Goal: Information Seeking & Learning: Find specific fact

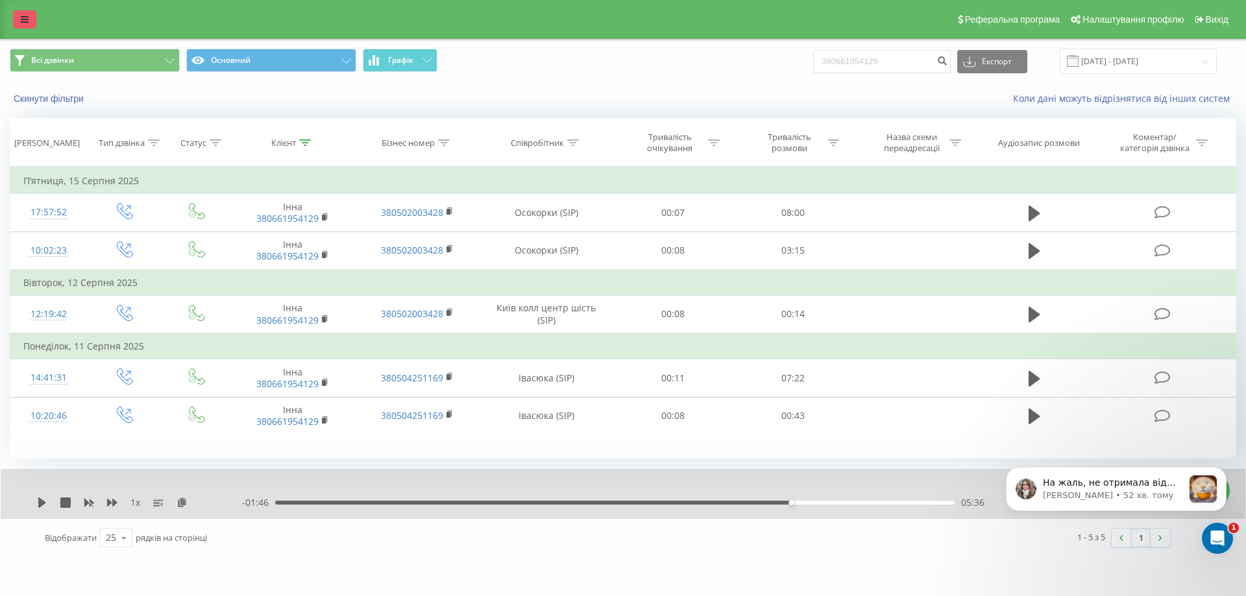
click at [21, 14] on link at bounding box center [24, 19] width 23 height 18
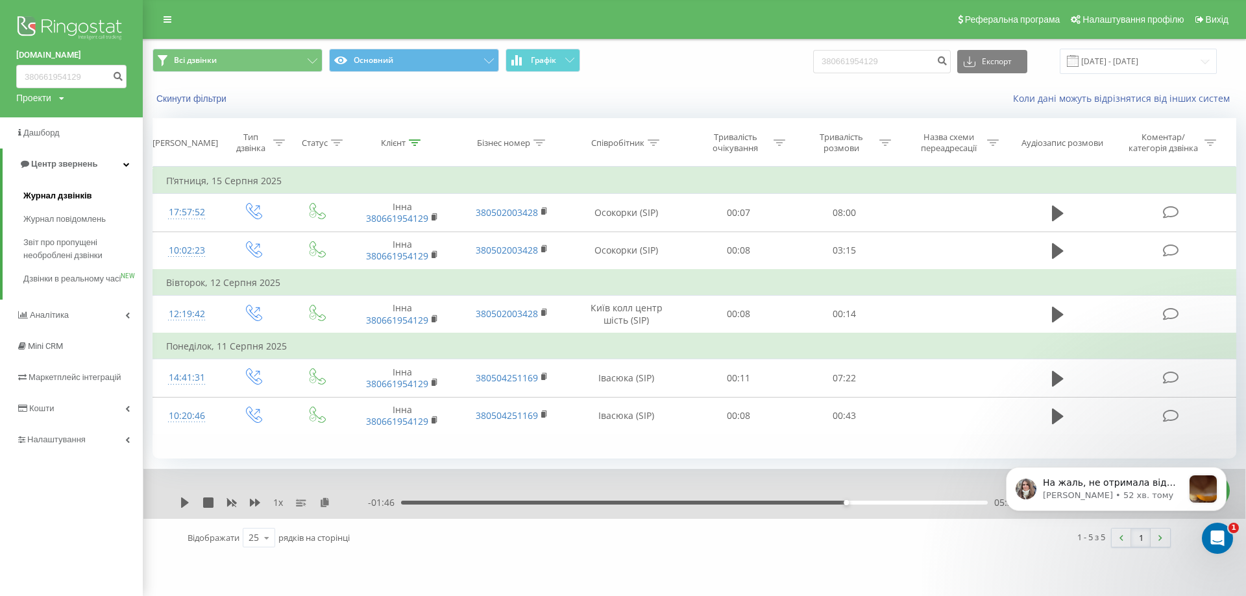
click at [62, 198] on span "Журнал дзвінків" at bounding box center [57, 195] width 69 height 13
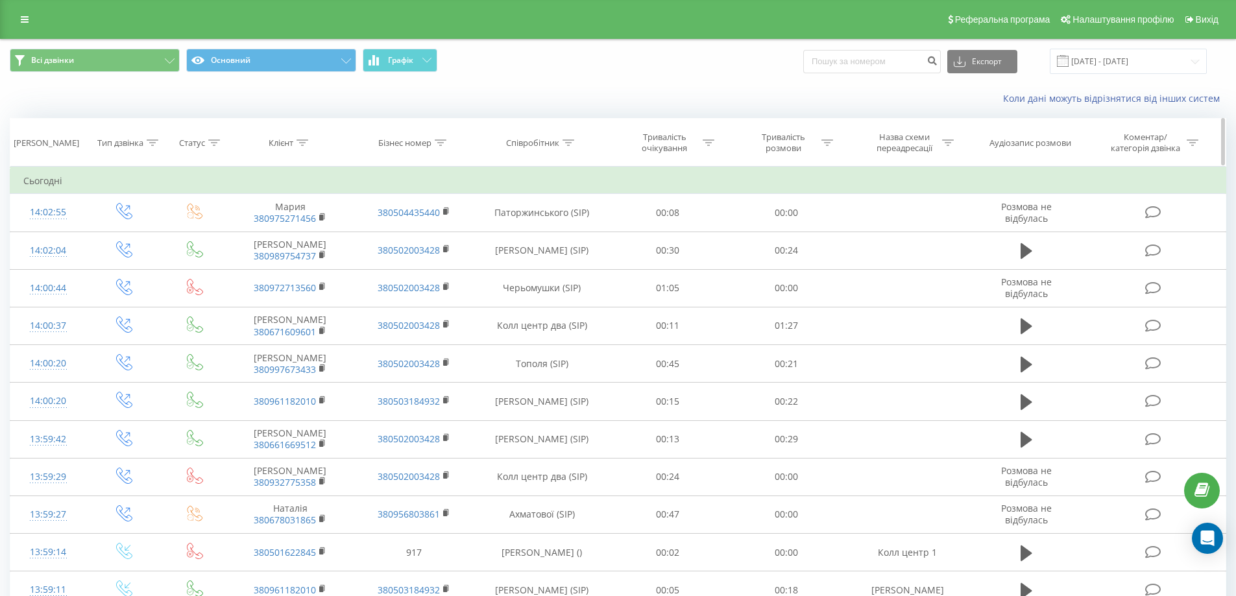
click at [570, 145] on icon at bounding box center [569, 143] width 12 height 6
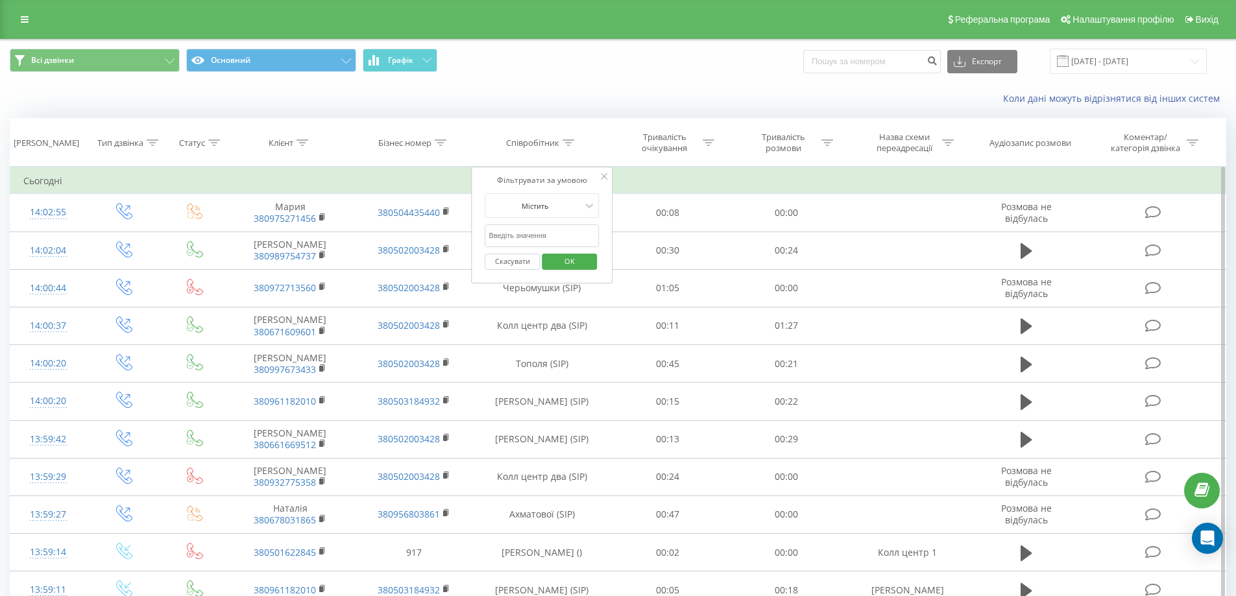
click at [539, 234] on input "text" at bounding box center [542, 236] width 114 height 23
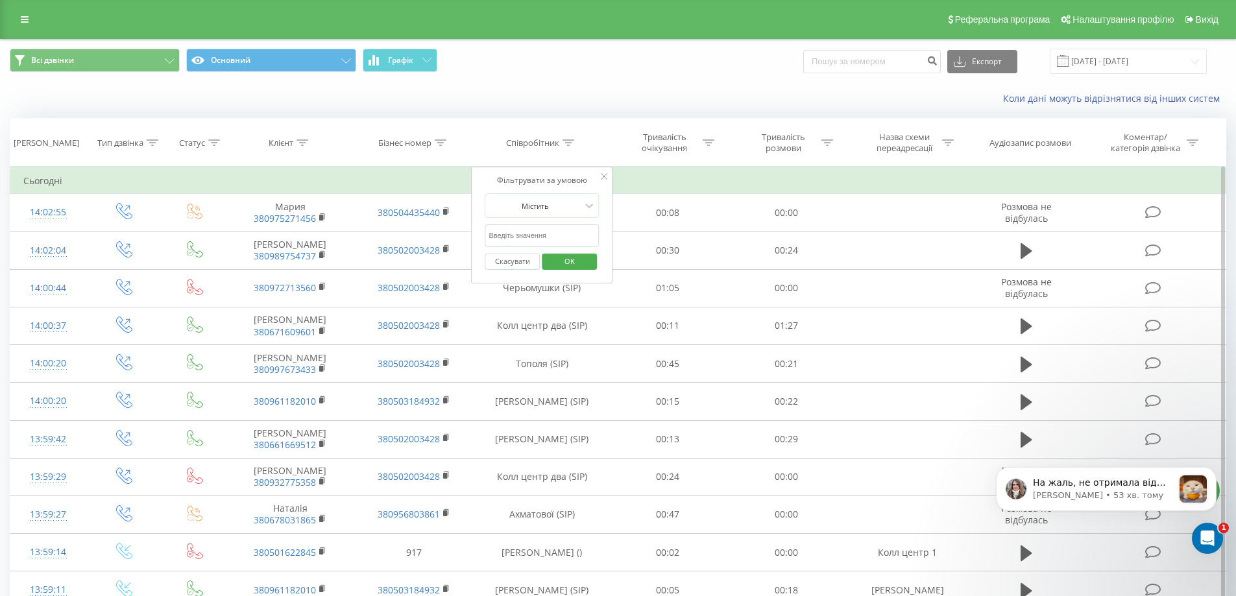
type input "Київ колл центр шість"
click at [561, 267] on span "OK" at bounding box center [570, 261] width 36 height 20
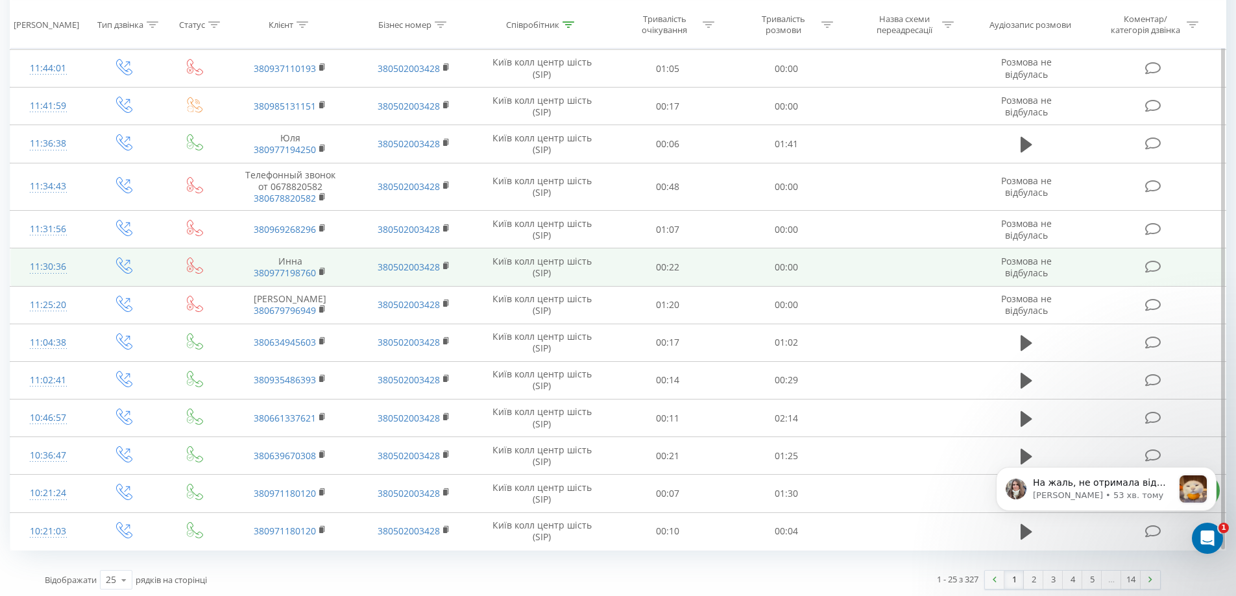
scroll to position [611, 0]
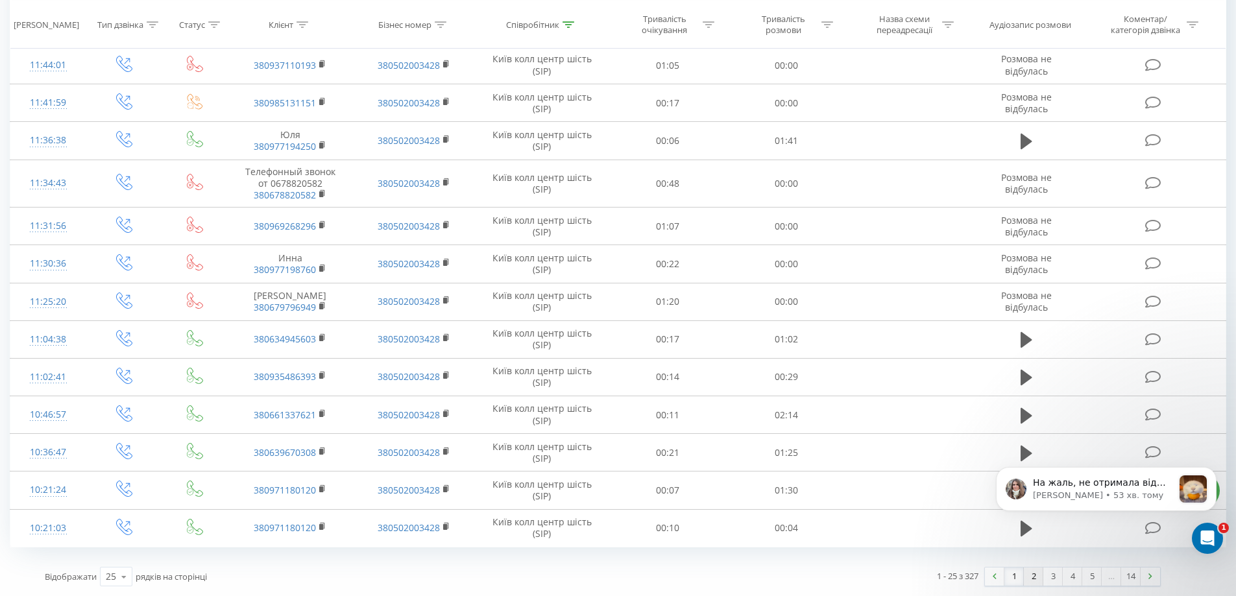
click at [1028, 577] on link "2" at bounding box center [1033, 577] width 19 height 18
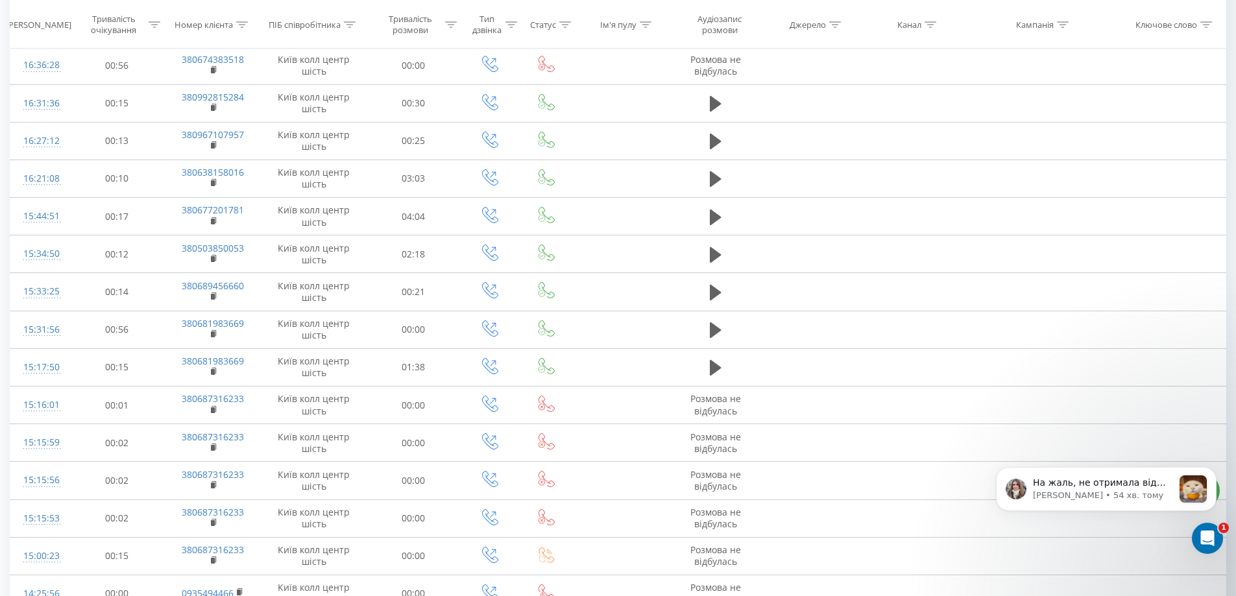
scroll to position [616, 0]
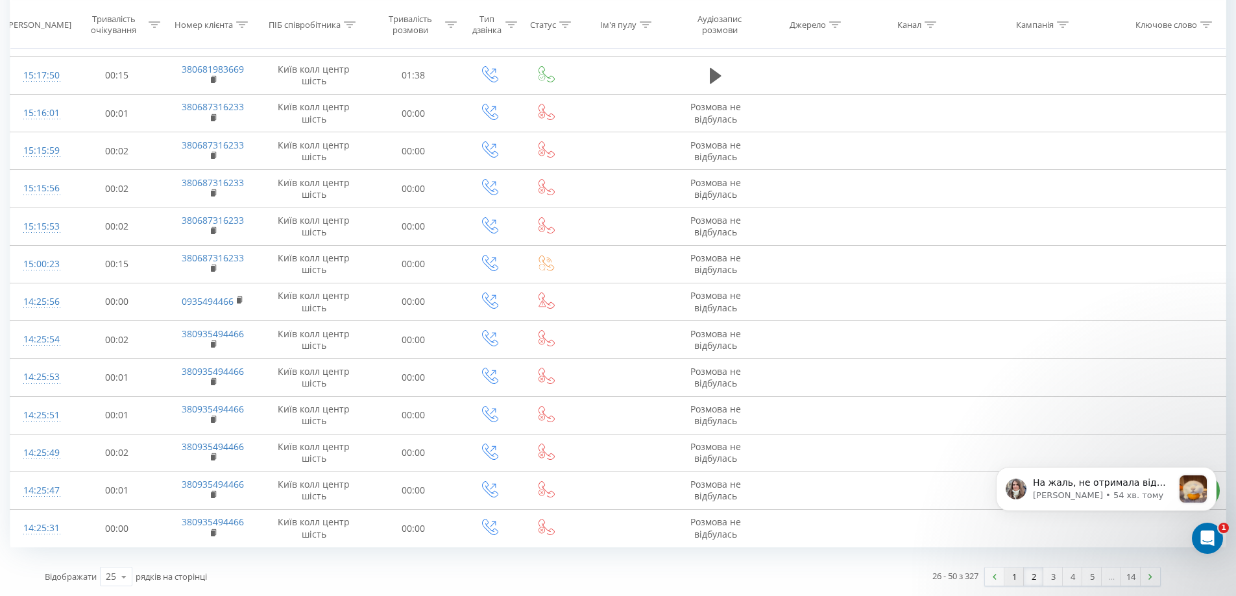
click at [1004, 577] on link "1" at bounding box center [1013, 577] width 19 height 18
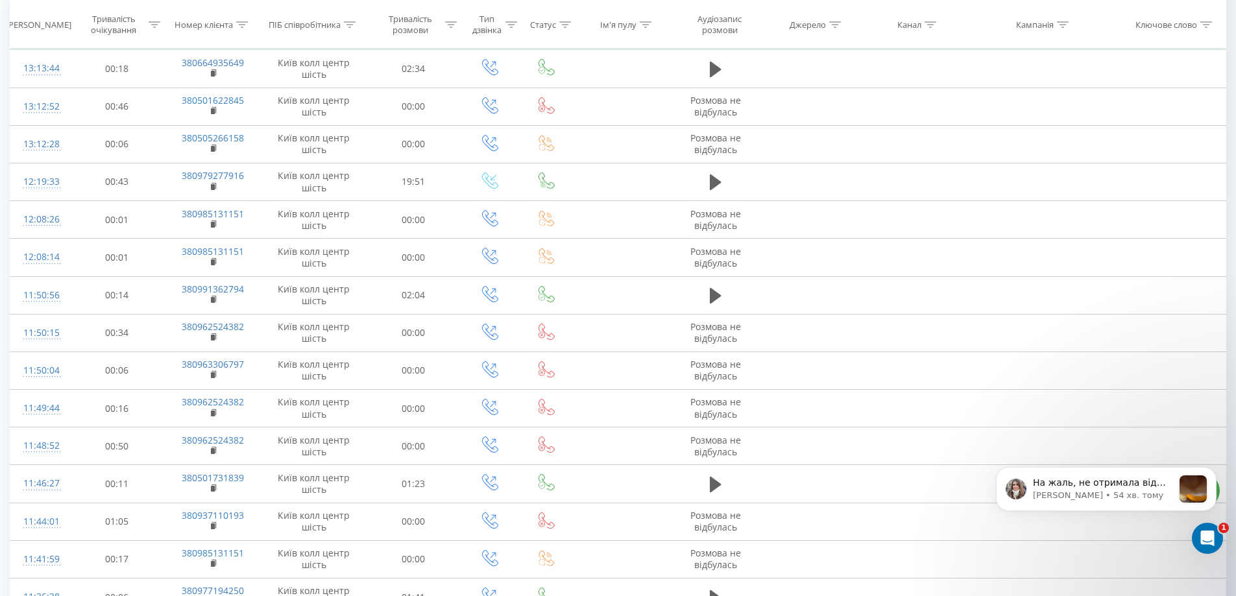
scroll to position [86, 0]
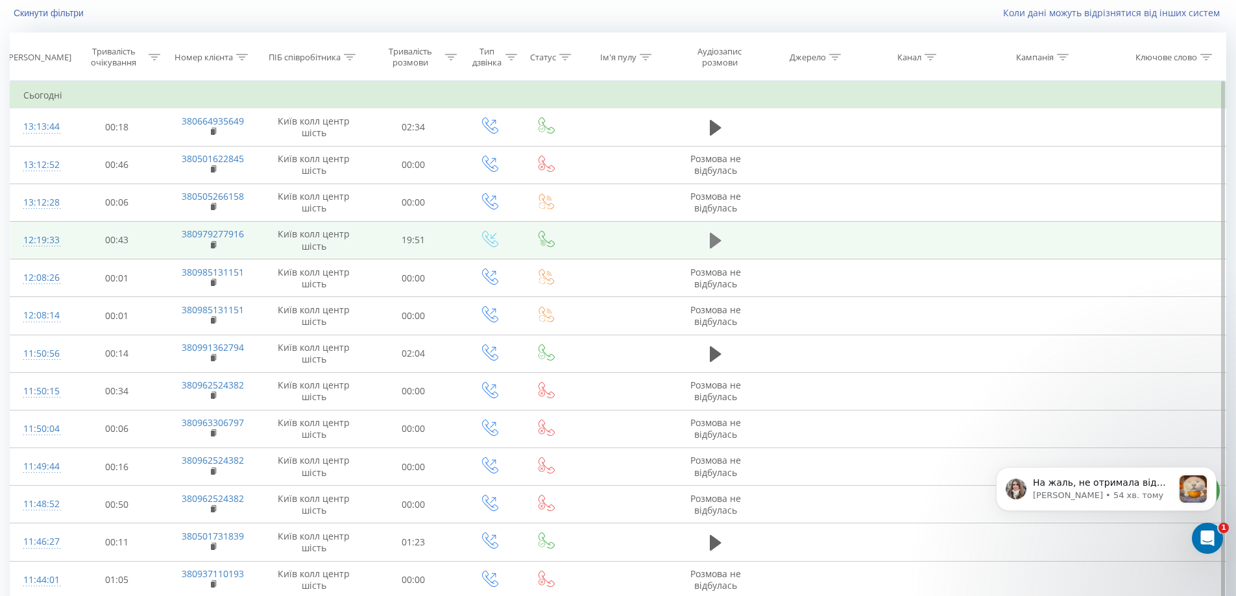
click at [716, 242] on icon at bounding box center [716, 241] width 12 height 16
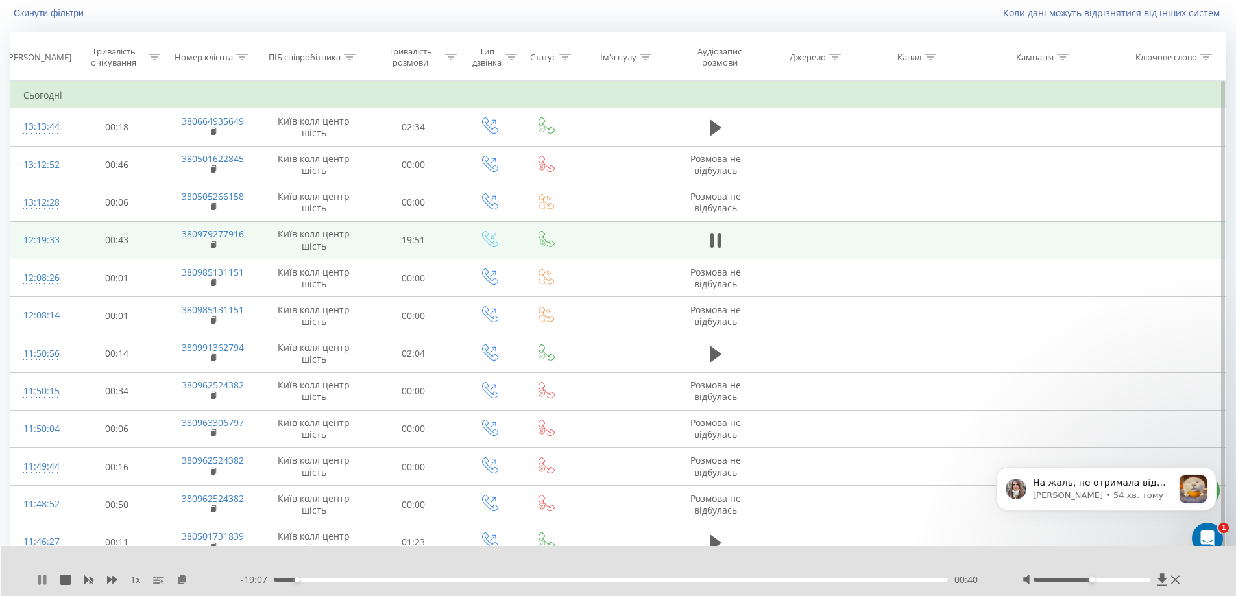
click at [44, 581] on icon at bounding box center [44, 580] width 3 height 10
